Goal: Information Seeking & Learning: Understand process/instructions

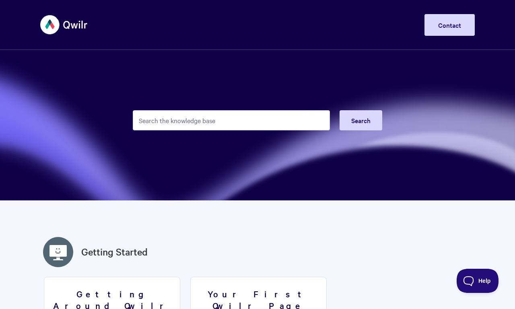
click at [231, 120] on input "Search the knowledge base" at bounding box center [231, 120] width 197 height 20
type input "Salesforce records Qwilr Pages"
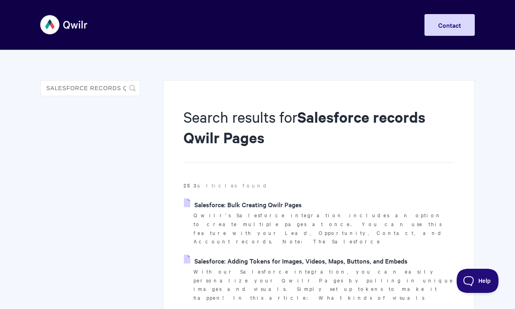
click at [243, 204] on link "Salesforce: Bulk Creating Qwilr Pages" at bounding box center [243, 204] width 118 height 12
